Goal: Task Accomplishment & Management: Complete application form

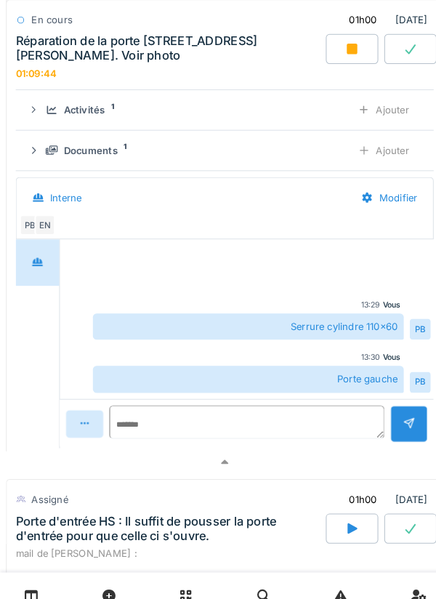
scroll to position [2491, 0]
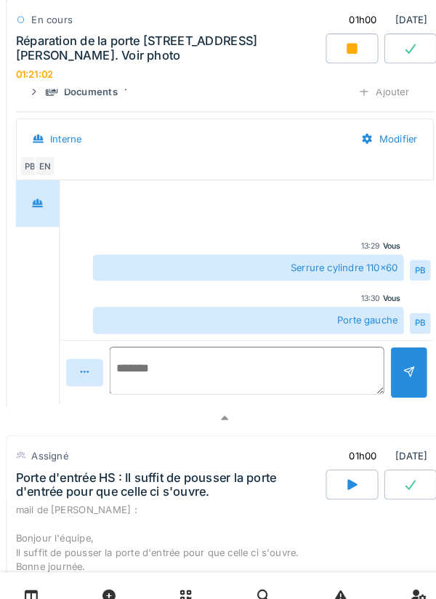
click at [237, 336] on textarea at bounding box center [239, 359] width 267 height 46
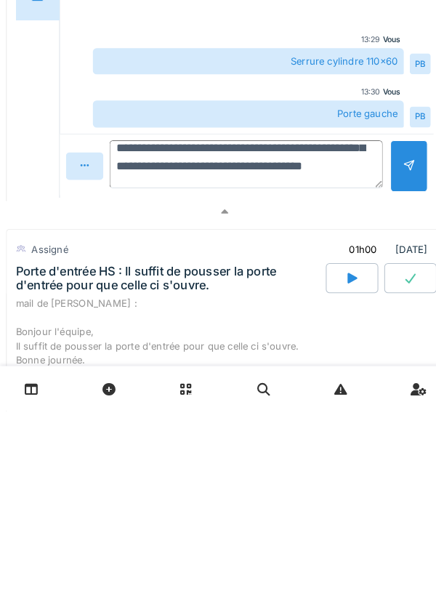
scroll to position [105, 0]
type textarea "**********"
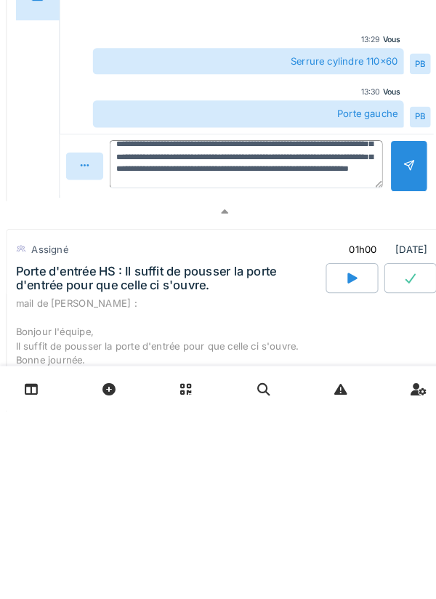
click at [395, 336] on div at bounding box center [396, 361] width 36 height 50
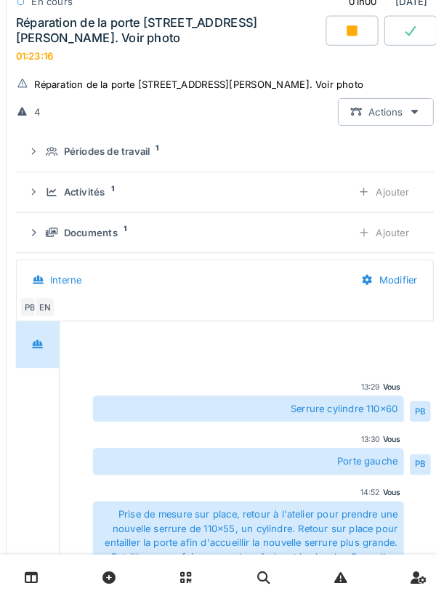
scroll to position [2334, 0]
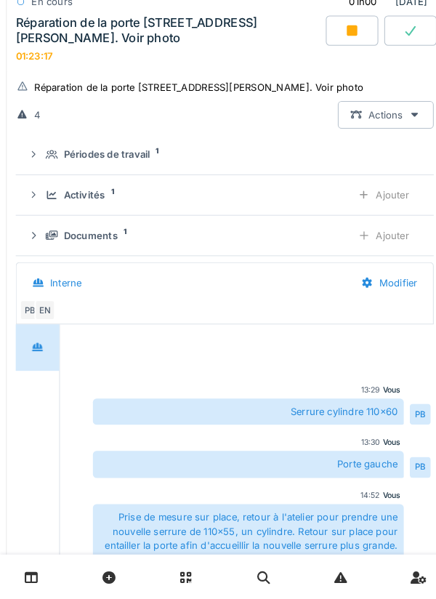
click at [370, 250] on div "Ajouter" at bounding box center [372, 245] width 74 height 27
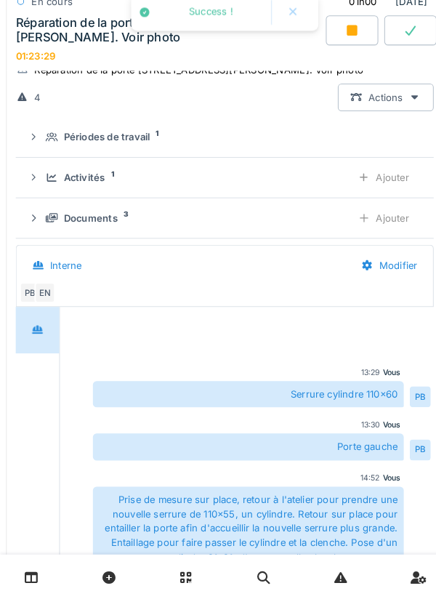
scroll to position [2348, 0]
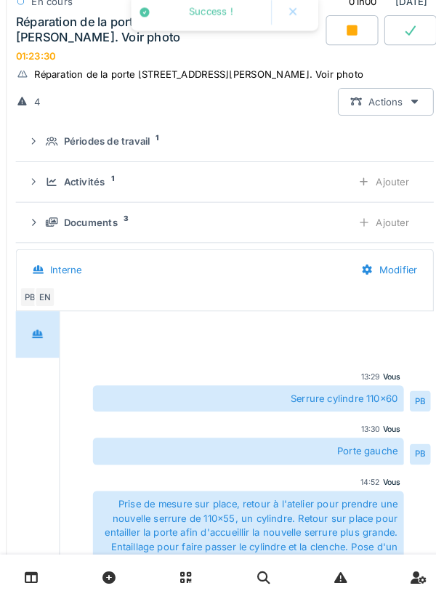
click at [291, 234] on div "Documents 3" at bounding box center [186, 233] width 285 height 14
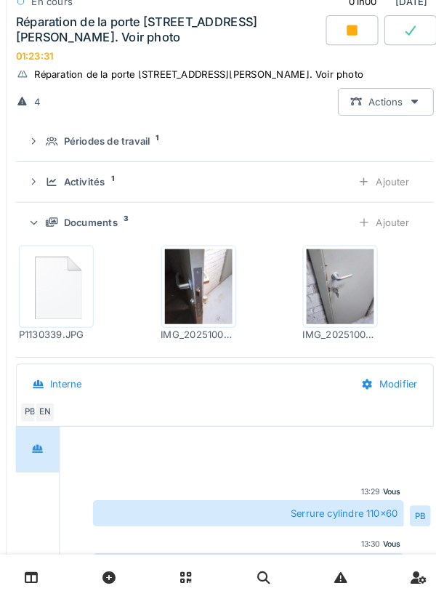
click at [374, 242] on div "Ajouter" at bounding box center [372, 232] width 74 height 27
click at [373, 204] on div "Ajouter" at bounding box center [372, 193] width 74 height 27
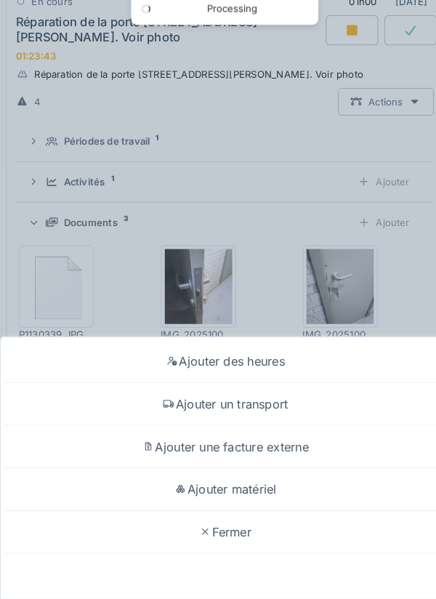
click at [267, 336] on div "Ajouter un transport" at bounding box center [218, 409] width 429 height 41
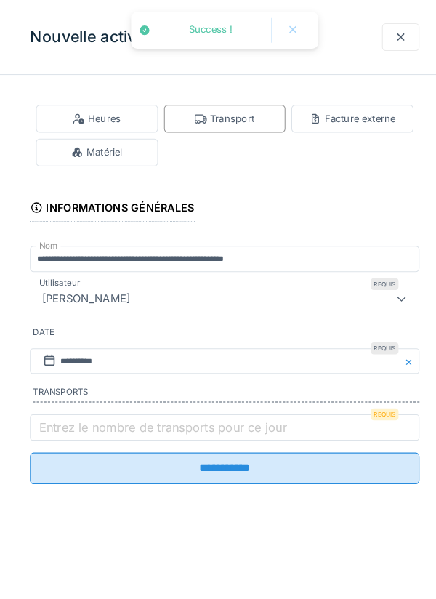
click at [217, 336] on label "Entrez le nombre de transports pour ce jour" at bounding box center [158, 413] width 246 height 17
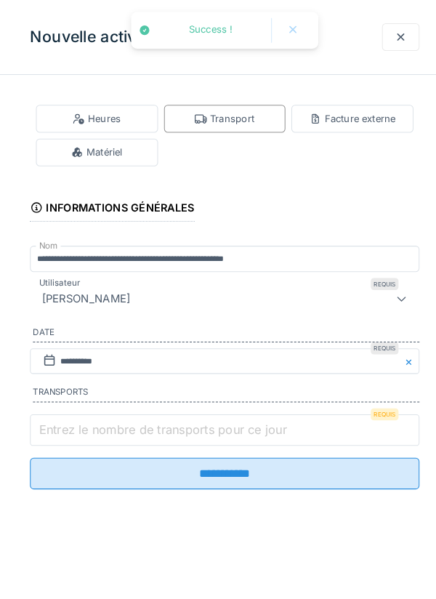
click at [217, 336] on input "Entrez le nombre de transports pour ce jour" at bounding box center [218, 417] width 378 height 31
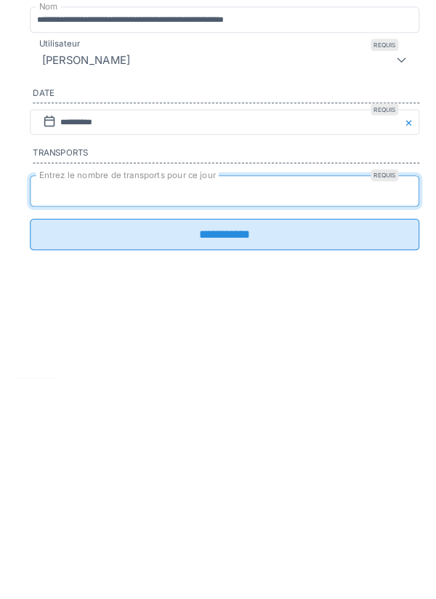
type input "*"
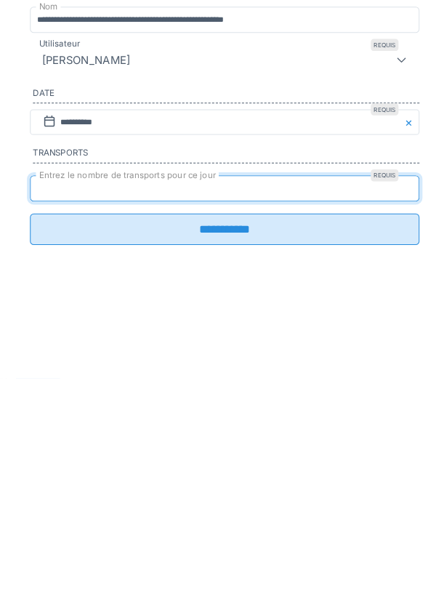
click at [226, 336] on input "**********" at bounding box center [218, 454] width 378 height 31
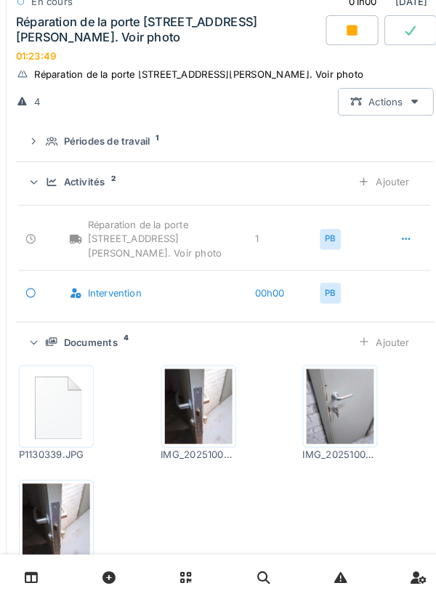
click at [379, 202] on div "Ajouter" at bounding box center [372, 193] width 74 height 27
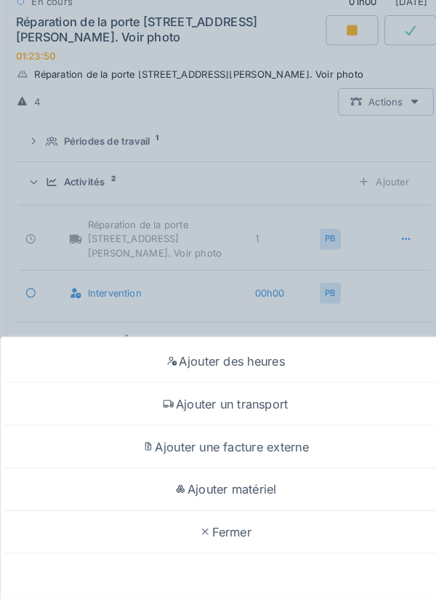
click at [258, 336] on div "Ajouter matériel" at bounding box center [218, 491] width 429 height 41
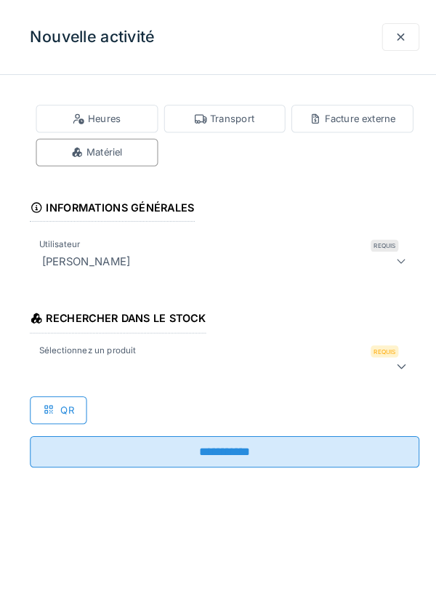
click at [230, 336] on div at bounding box center [194, 354] width 318 height 17
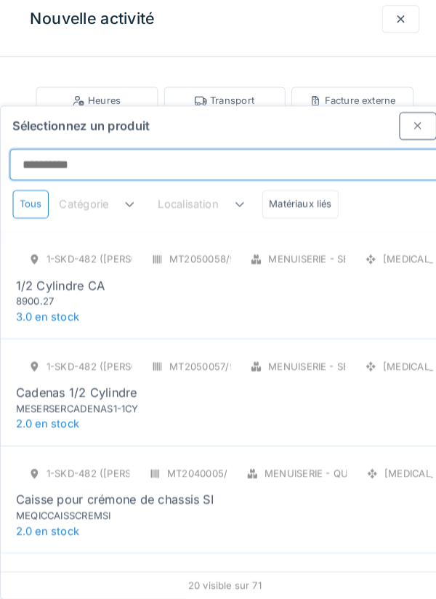
click at [226, 162] on input "Sélectionnez un produit" at bounding box center [217, 177] width 417 height 31
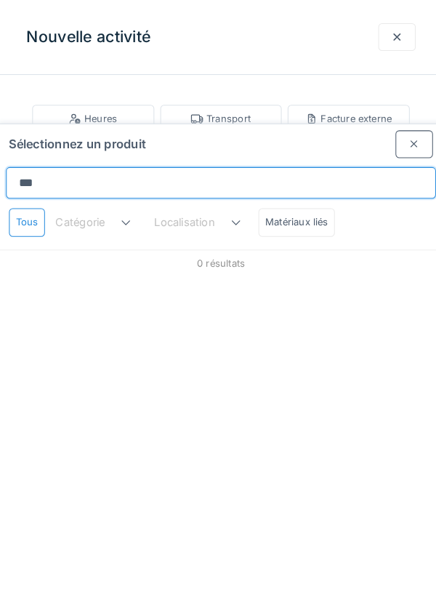
type input "****"
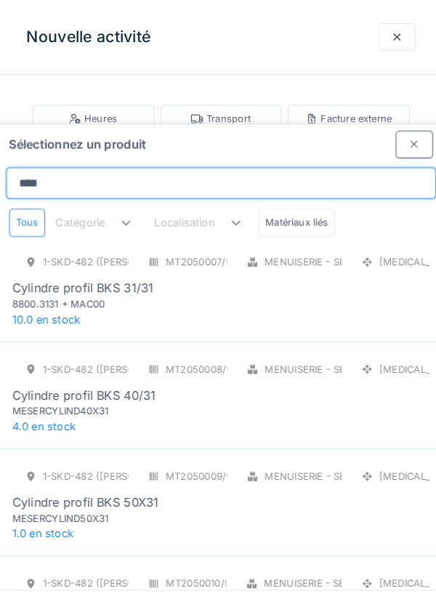
scroll to position [225, 0]
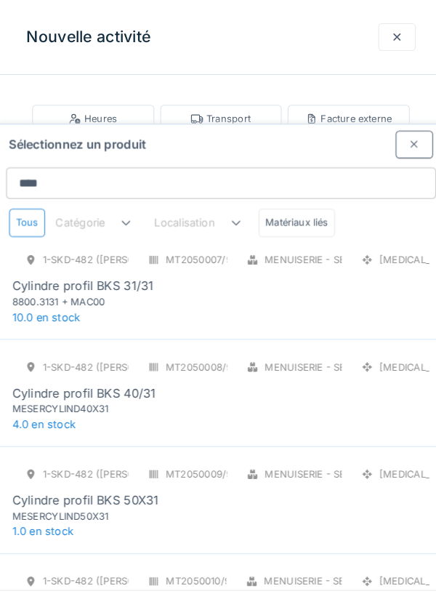
click at [200, 239] on div "1-SKD-482 (PAUL) MT2050007/999/007 Menuiserie - Serrurerie [MEDICAL_DATA] Cylin…" at bounding box center [217, 268] width 405 height 61
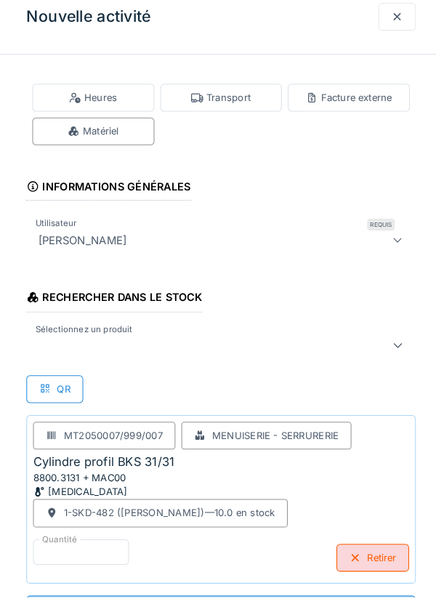
scroll to position [0, 0]
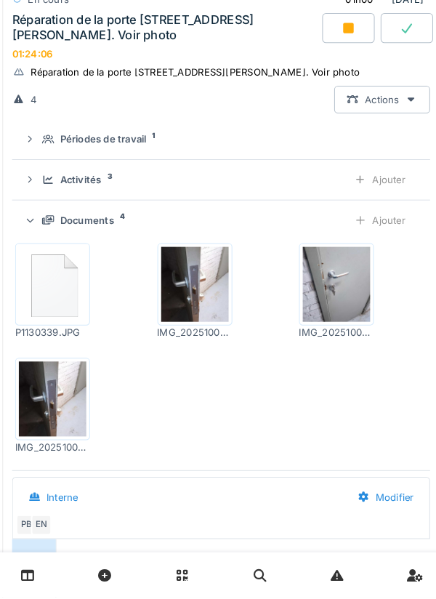
click at [367, 207] on div "Ajouter" at bounding box center [372, 193] width 74 height 27
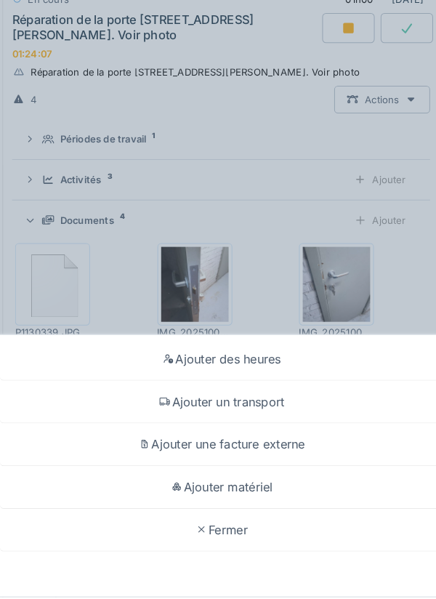
click at [257, 336] on div "Ajouter matériel" at bounding box center [218, 491] width 429 height 41
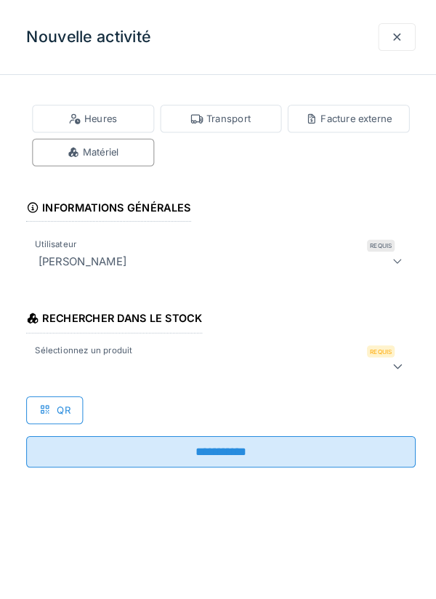
click at [240, 336] on div at bounding box center [194, 354] width 318 height 17
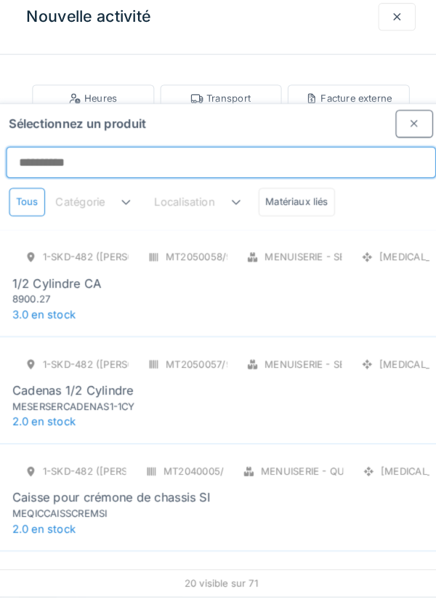
click at [202, 162] on input "Sélectionnez un produit" at bounding box center [217, 177] width 417 height 31
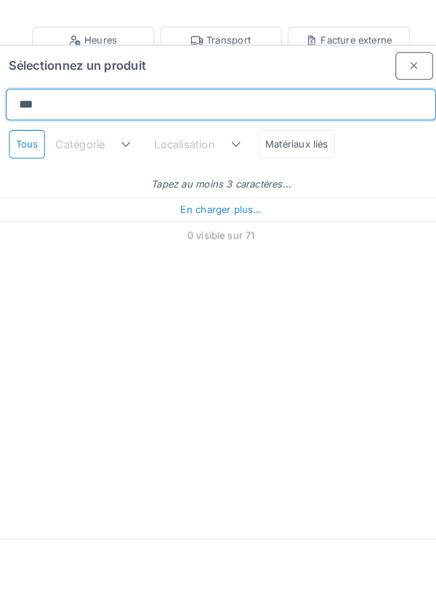
type input "****"
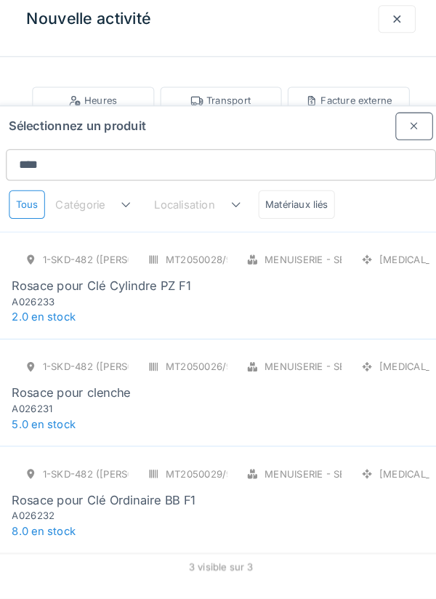
click at [210, 259] on div "1-SKD-482 (PAUL) MT2050028/999/007 Menuiserie - Serrurerie [MEDICAL_DATA] Rosac…" at bounding box center [217, 286] width 405 height 61
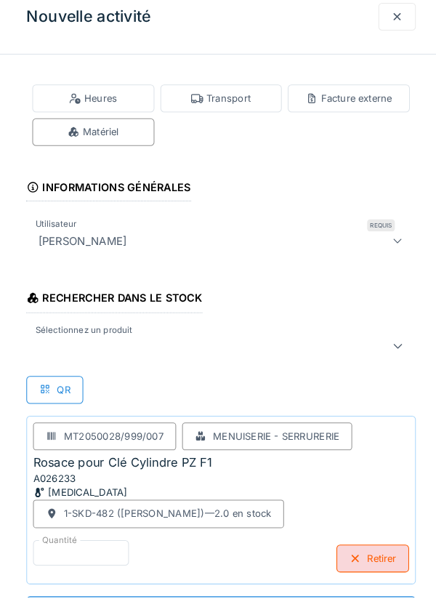
scroll to position [1, 0]
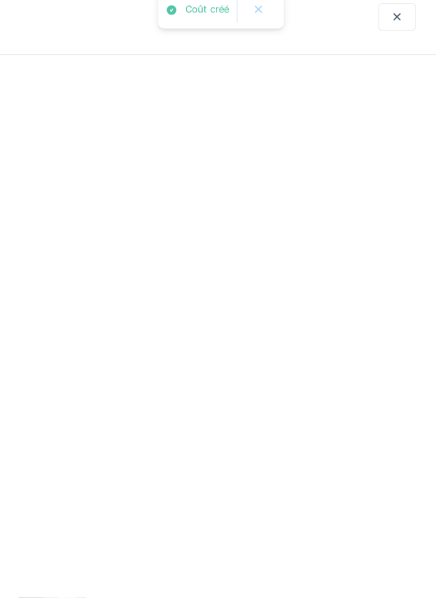
scroll to position [0, 0]
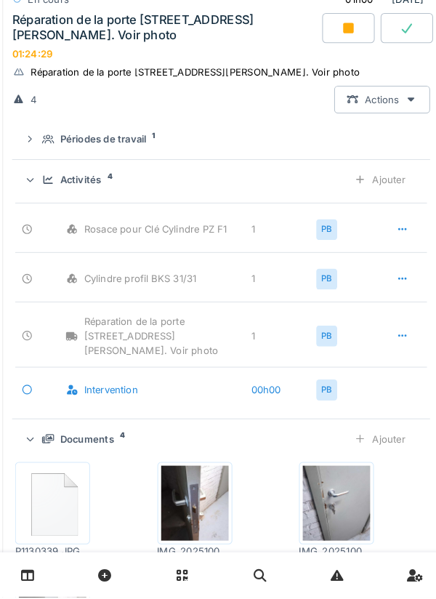
click at [367, 207] on div "Ajouter" at bounding box center [372, 193] width 74 height 27
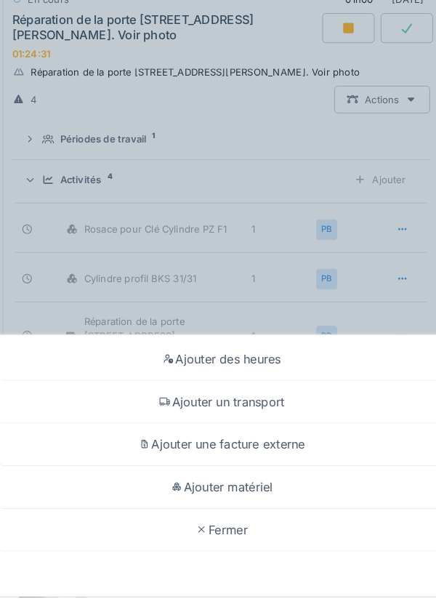
click at [261, 336] on div "Ajouter matériel" at bounding box center [218, 491] width 429 height 41
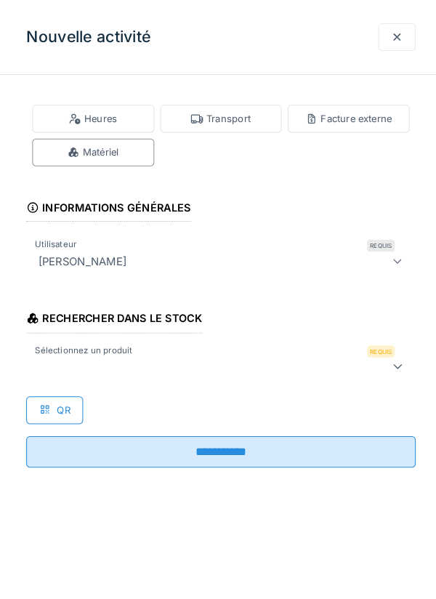
click at [214, 336] on div at bounding box center [194, 354] width 318 height 17
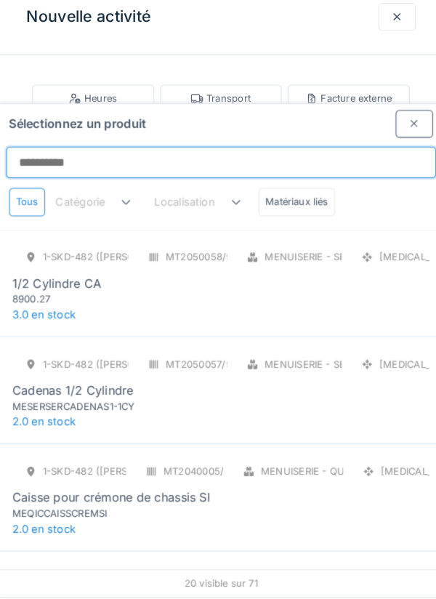
click at [175, 162] on input "Sélectionnez un produit" at bounding box center [217, 177] width 417 height 31
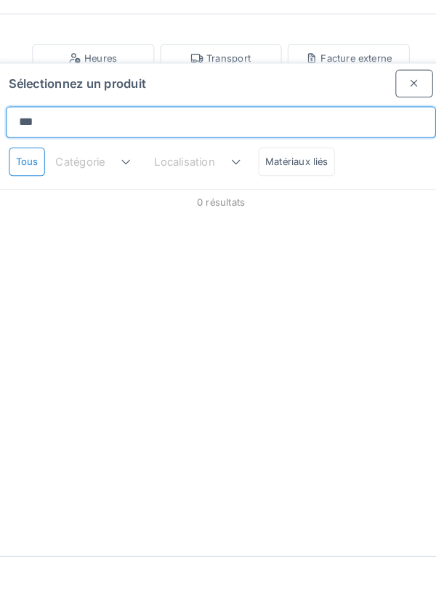
type input "****"
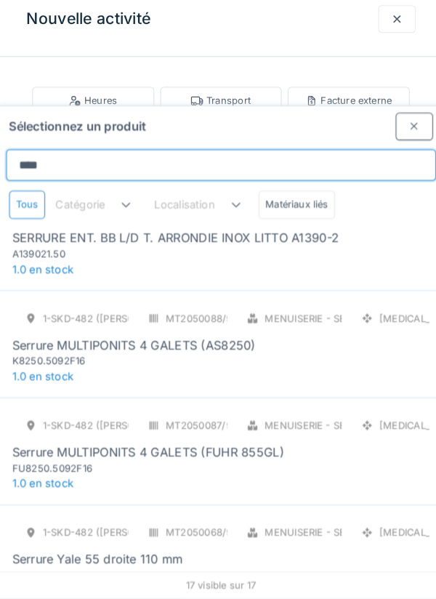
scroll to position [1338, 0]
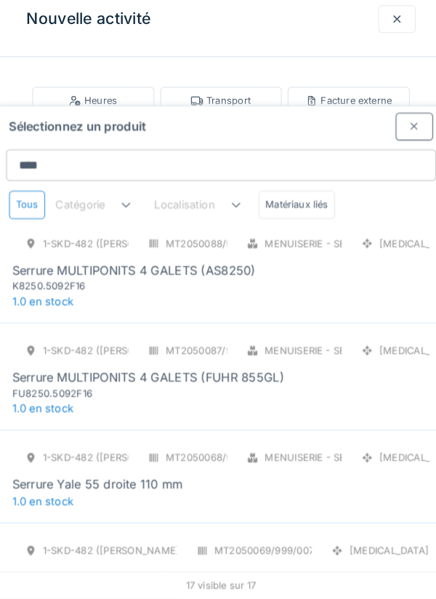
click at [169, 336] on div "SERRURE YALE 55 GAUC" at bounding box center [102, 592] width 174 height 14
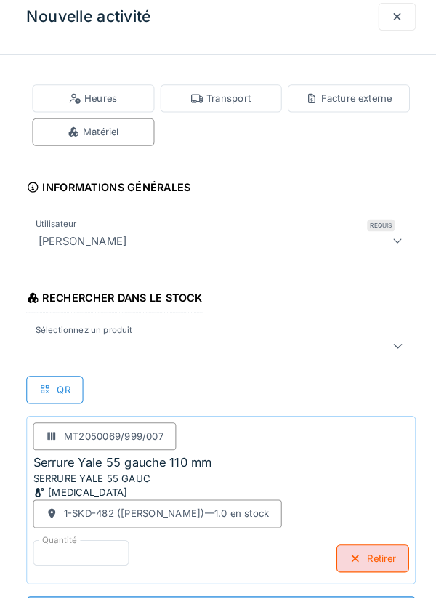
scroll to position [1, 0]
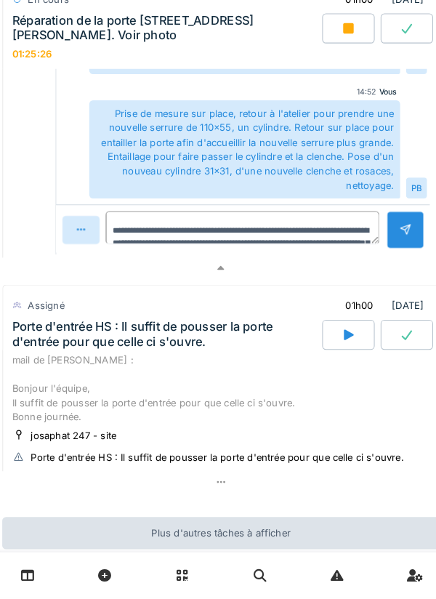
scroll to position [2948, 0]
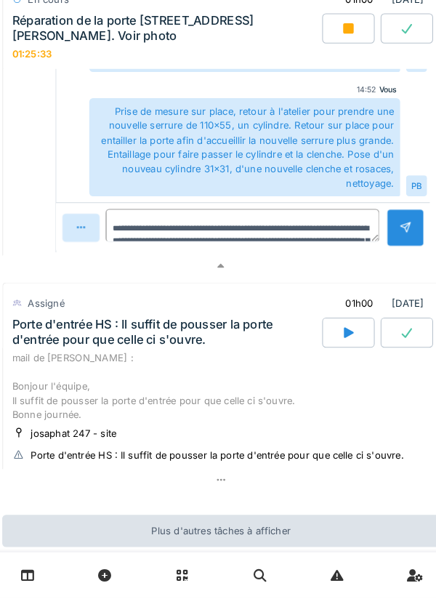
click at [223, 336] on icon at bounding box center [218, 484] width 12 height 9
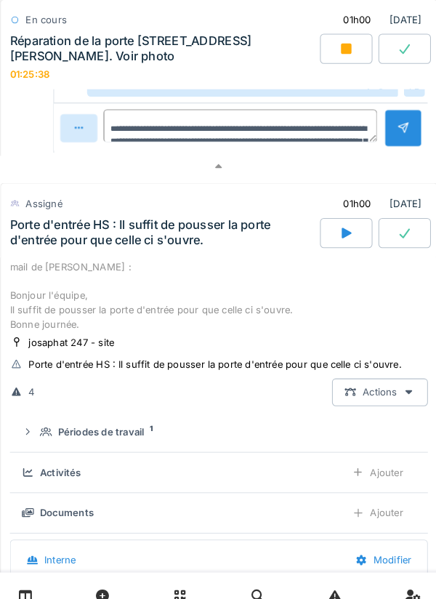
scroll to position [3064, 0]
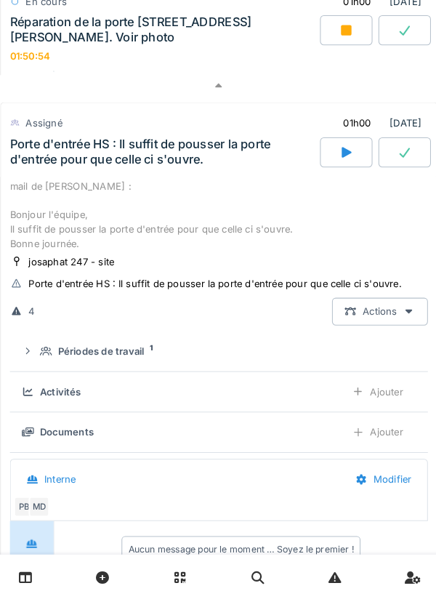
click at [346, 171] on icon at bounding box center [341, 165] width 15 height 12
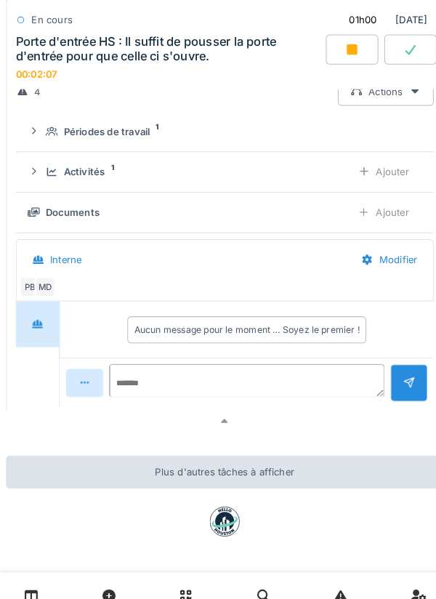
scroll to position [3345, 0]
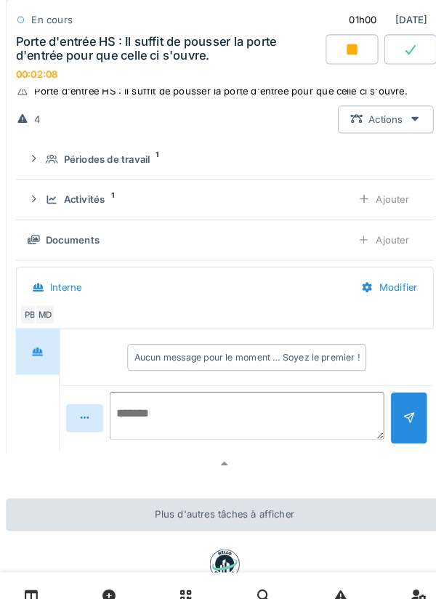
click at [216, 336] on textarea at bounding box center [239, 403] width 267 height 46
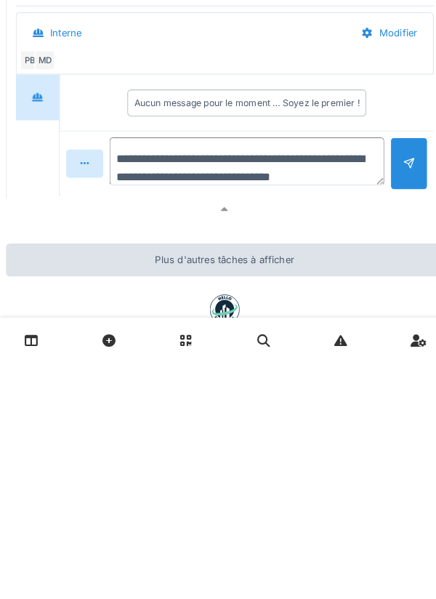
scroll to position [17, 0]
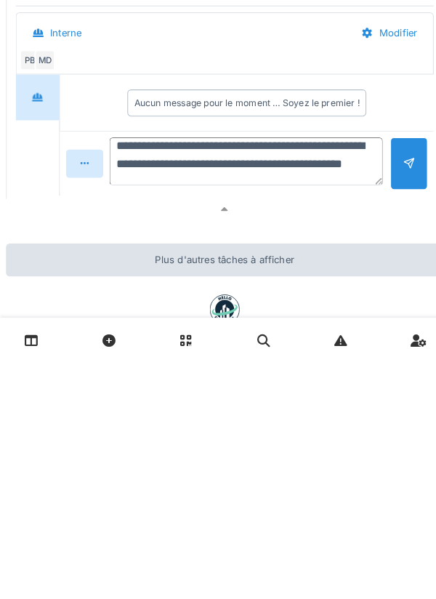
type textarea "**********"
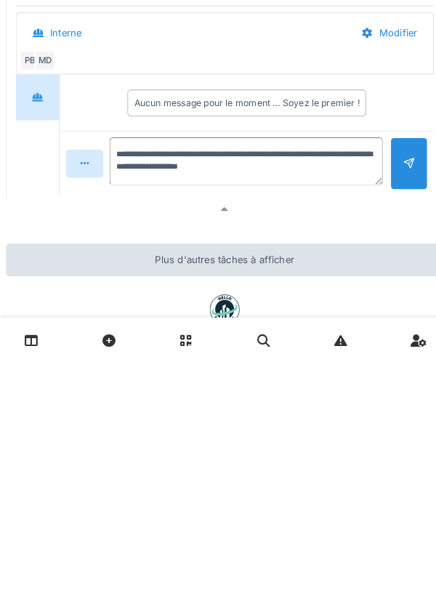
click at [397, 336] on div at bounding box center [397, 405] width 12 height 14
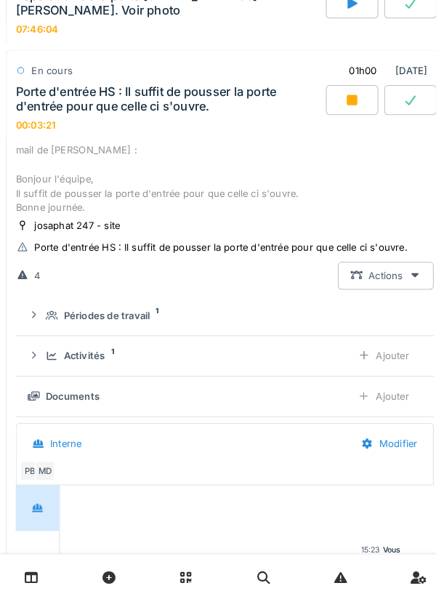
scroll to position [3169, 0]
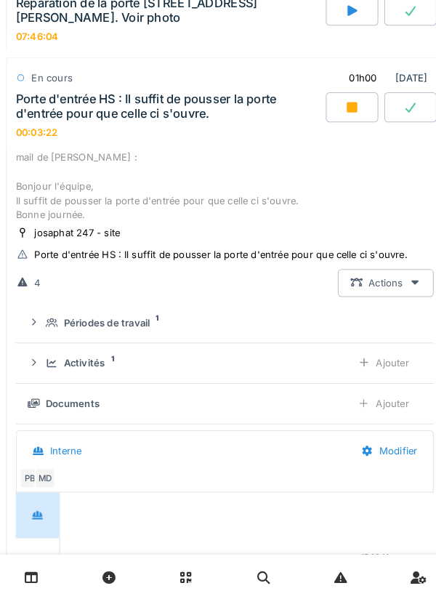
click at [338, 126] on icon at bounding box center [341, 121] width 10 height 10
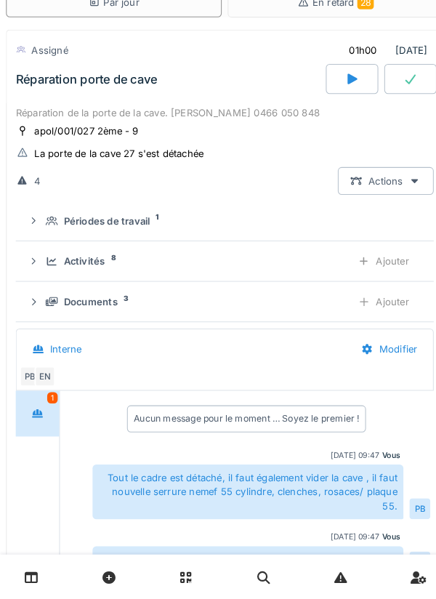
scroll to position [0, 0]
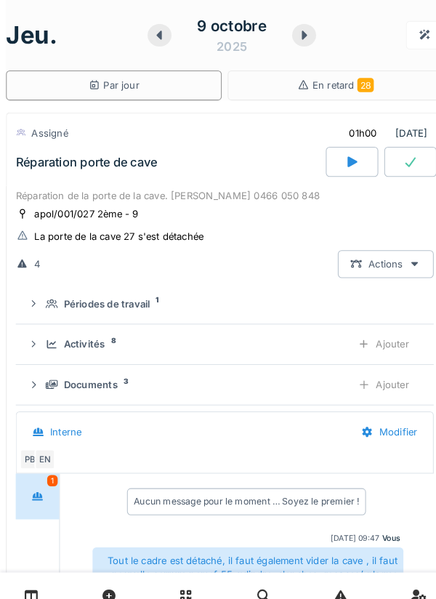
click at [291, 35] on icon at bounding box center [295, 34] width 15 height 12
